Goal: Information Seeking & Learning: Find specific fact

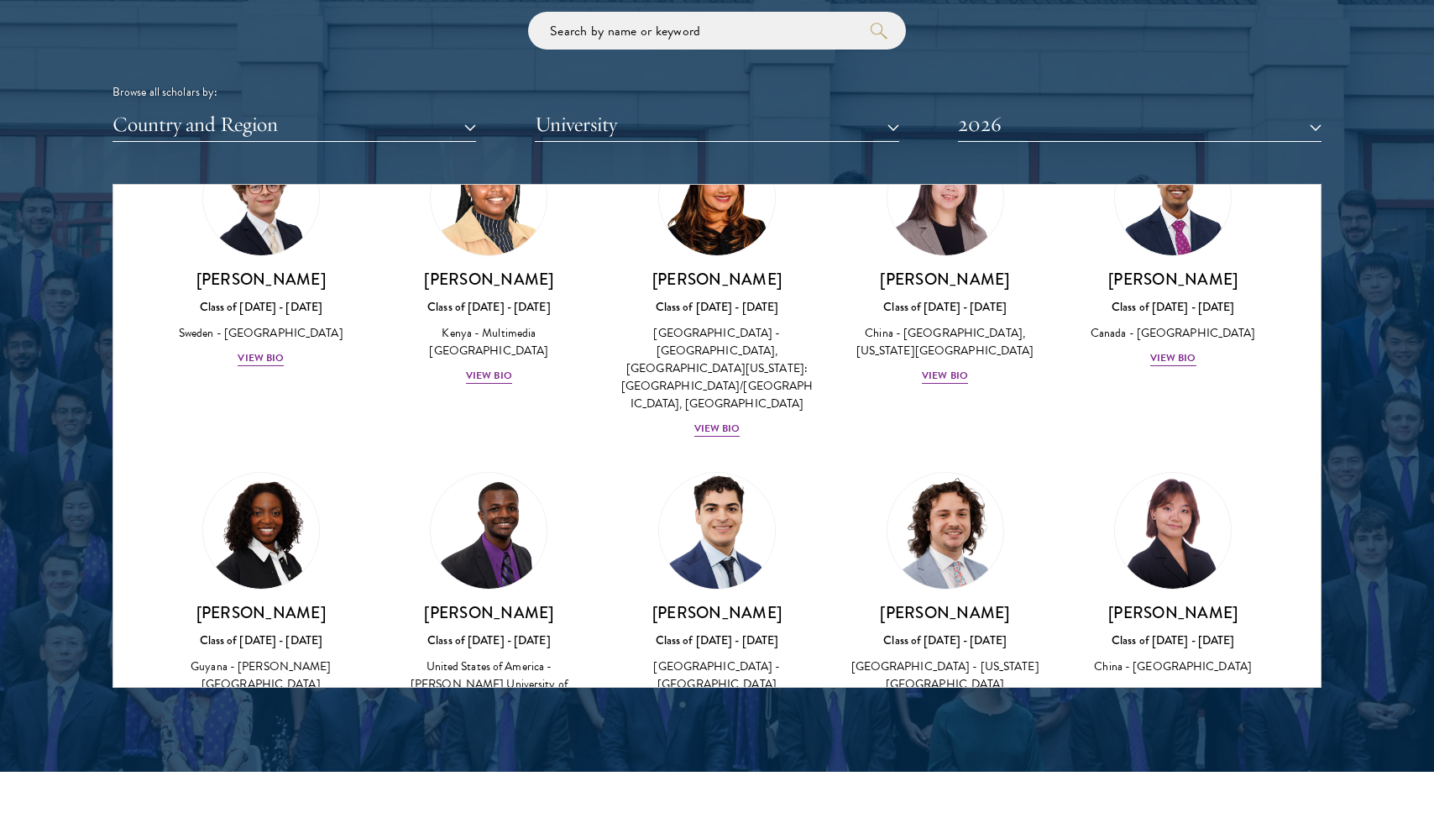
click at [724, 701] on div "View Bio" at bounding box center [718, 709] width 46 height 16
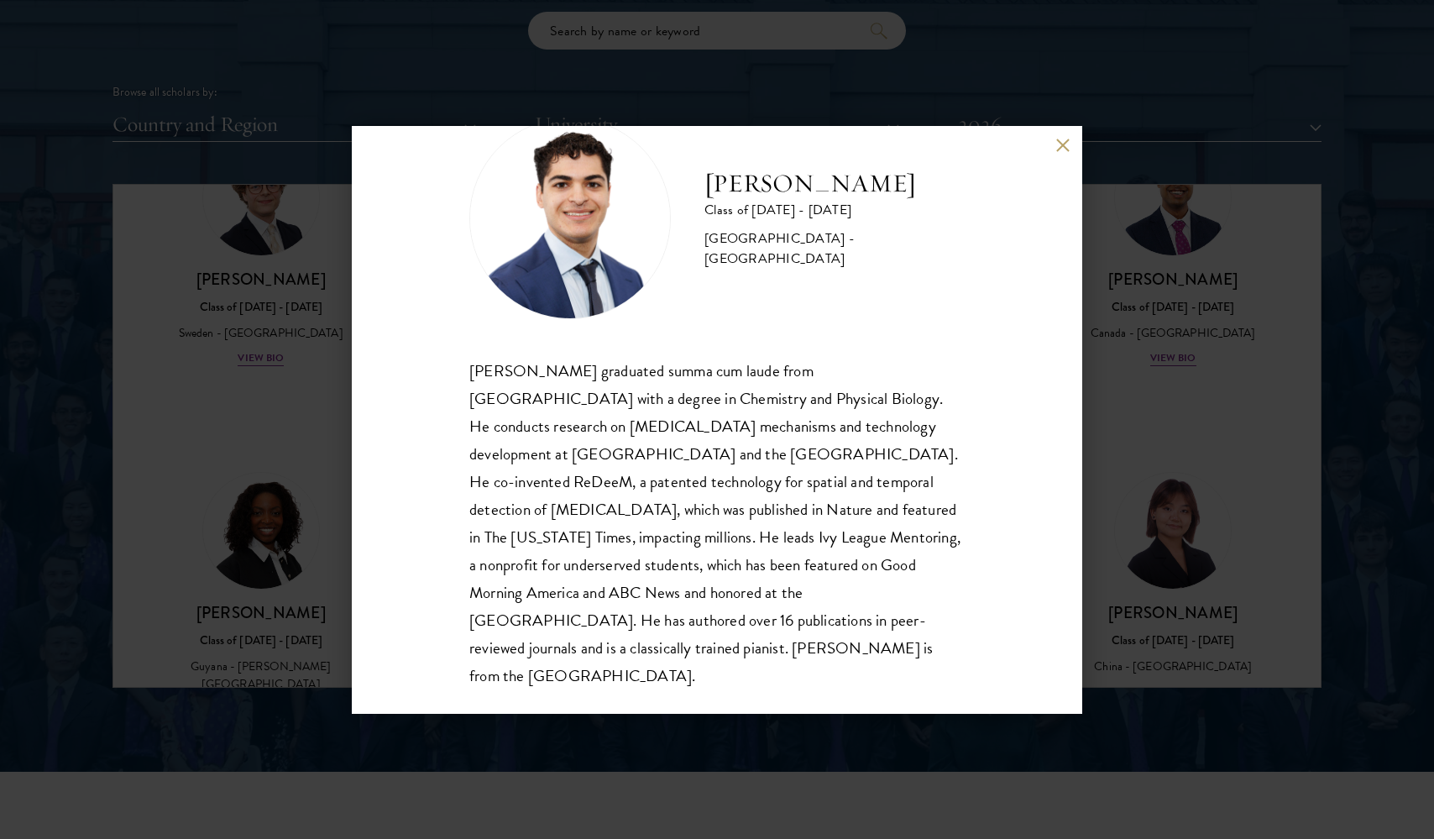
scroll to position [57, 0]
drag, startPoint x: 784, startPoint y: 456, endPoint x: 841, endPoint y: 451, distance: 56.5
click at [841, 451] on div "[PERSON_NAME] graduated summa cum laude from [GEOGRAPHIC_DATA] with a degree in…" at bounding box center [716, 525] width 495 height 333
copy div "ReDeeM"
click at [847, 458] on div "[PERSON_NAME] graduated summa cum laude from [GEOGRAPHIC_DATA] with a degree in…" at bounding box center [716, 525] width 495 height 333
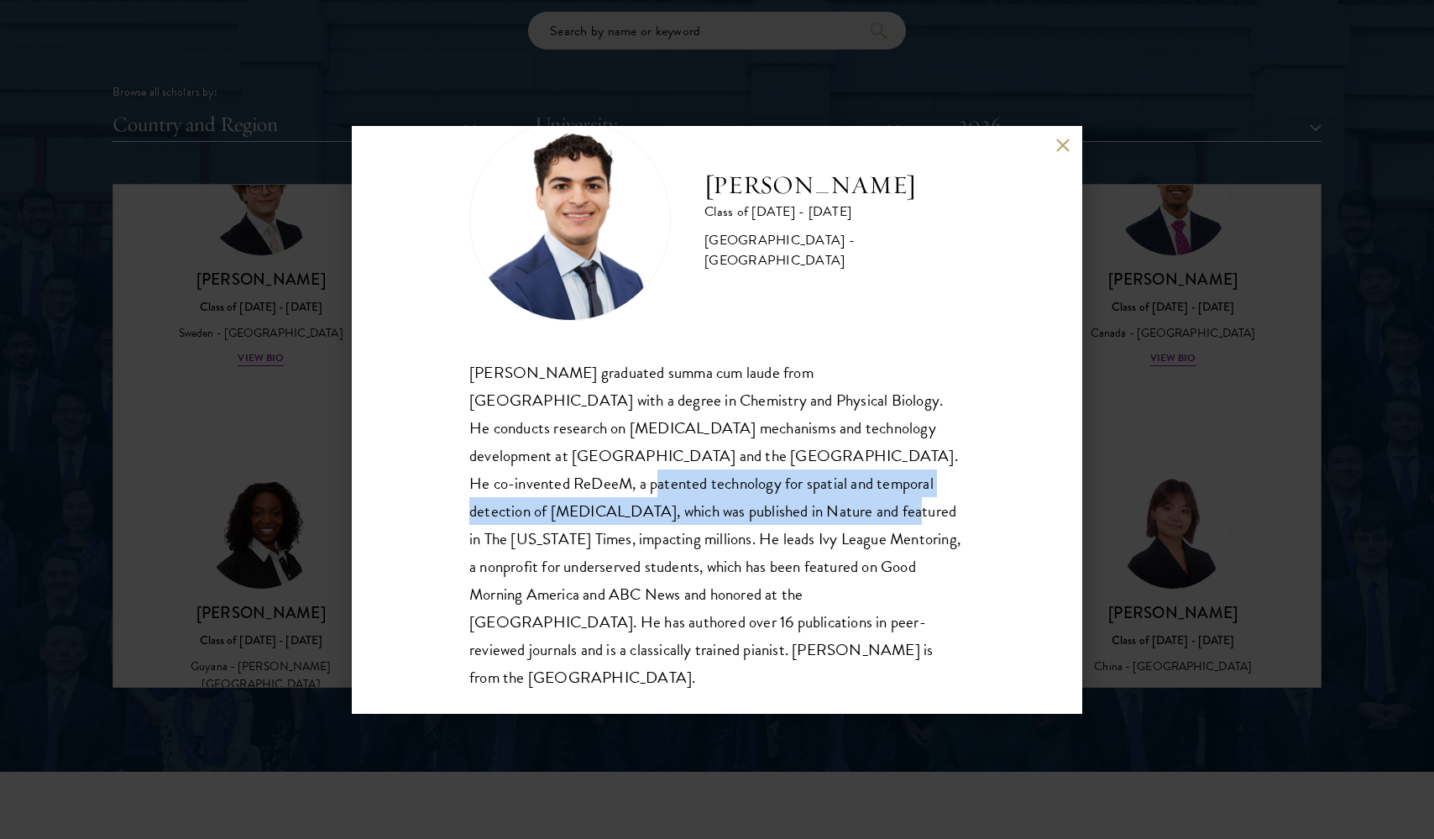
drag, startPoint x: 784, startPoint y: 458, endPoint x: 595, endPoint y: 511, distance: 195.6
click at [595, 511] on div "[PERSON_NAME] graduated summa cum laude from [GEOGRAPHIC_DATA] with a degree in…" at bounding box center [716, 525] width 495 height 333
copy div "ReDeeM, a patented technology for spatial and temporal detection of [MEDICAL_DA…"
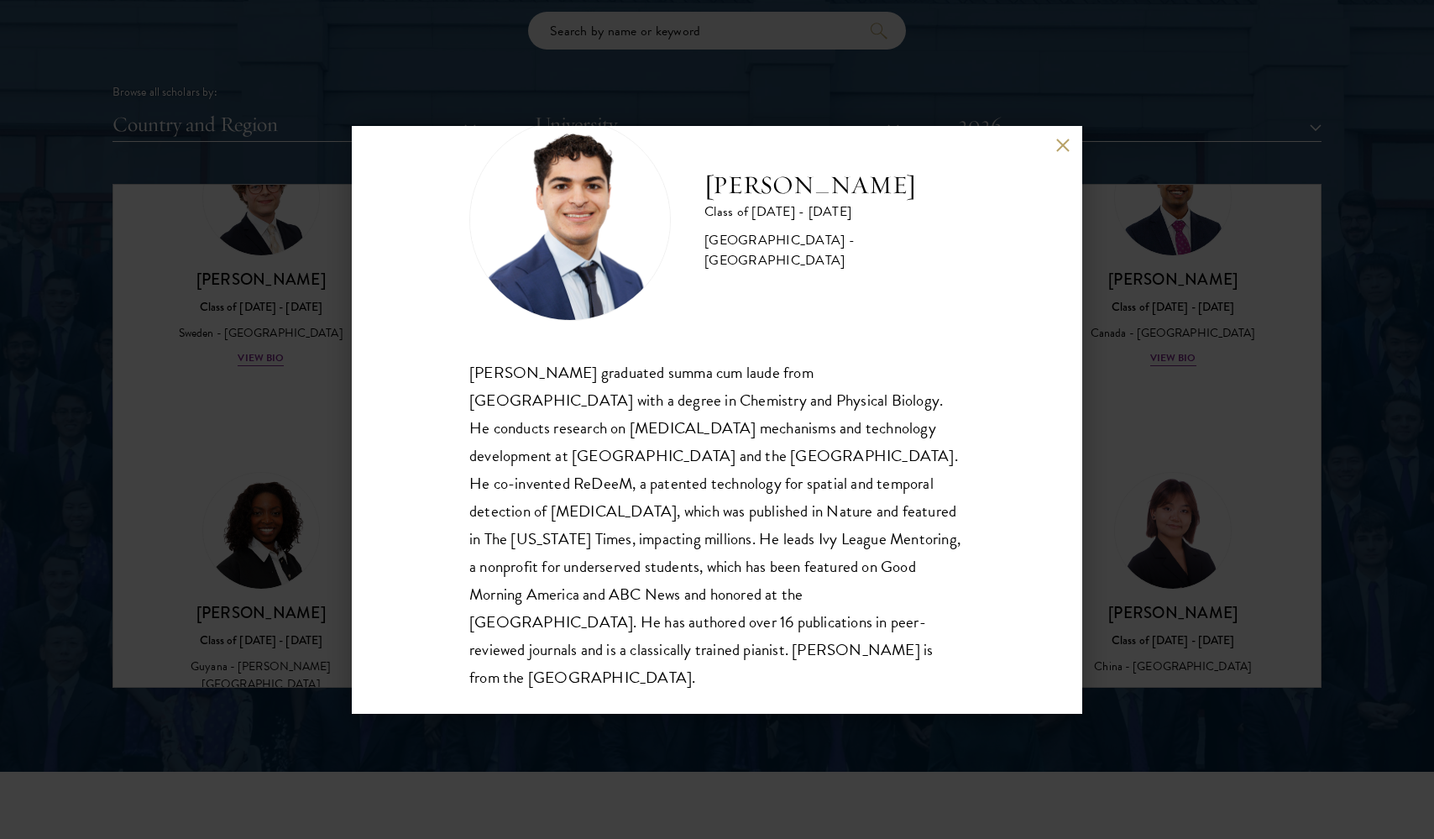
click at [771, 202] on h2 "[PERSON_NAME]" at bounding box center [835, 186] width 260 height 34
copy div "[PERSON_NAME]"
